Goal: Information Seeking & Learning: Learn about a topic

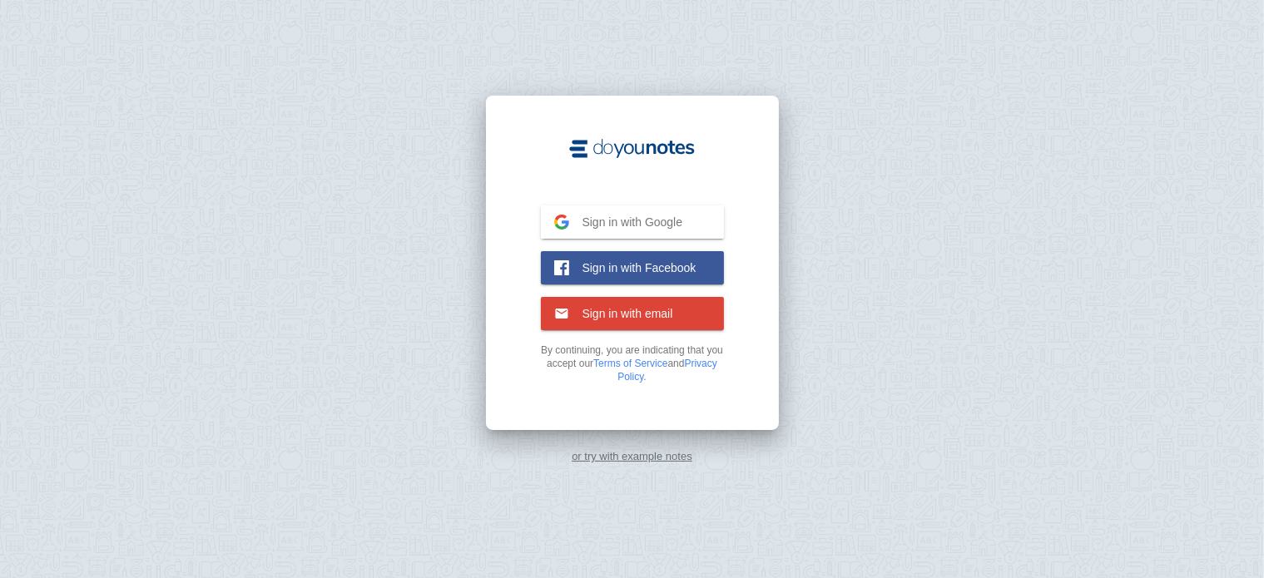
click at [681, 221] on span "Sign in with Google" at bounding box center [626, 222] width 114 height 15
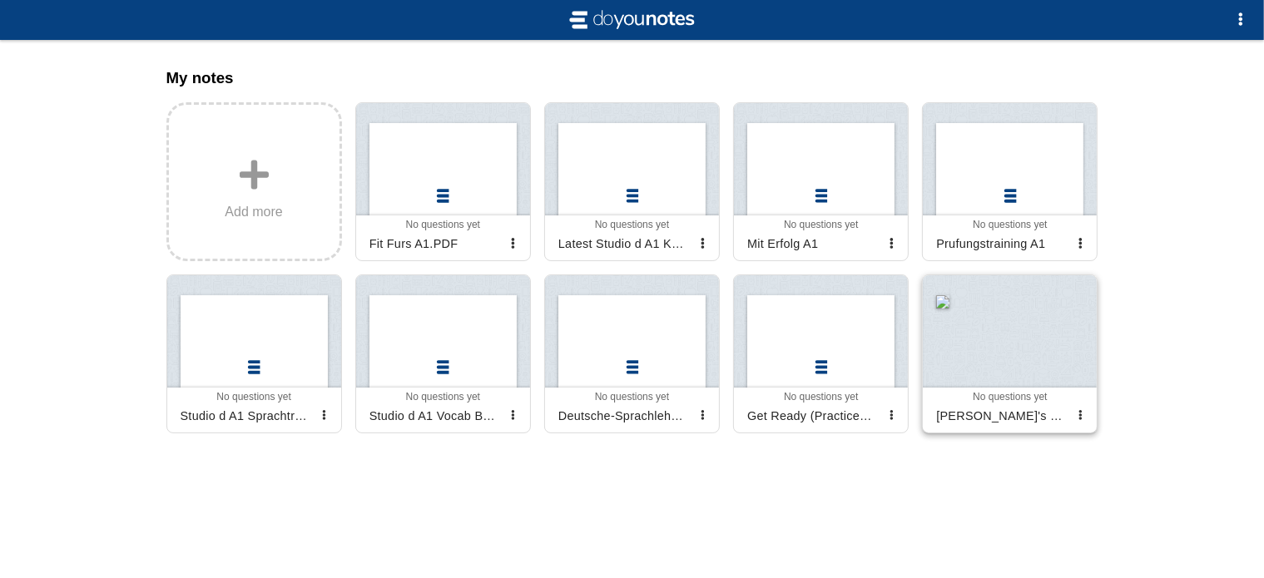
click at [1002, 322] on div at bounding box center [1010, 331] width 174 height 112
